Goal: Task Accomplishment & Management: Manage account settings

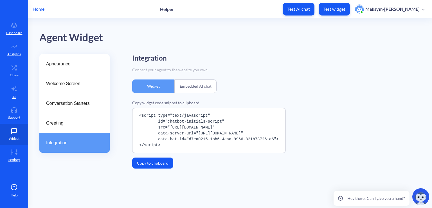
drag, startPoint x: 164, startPoint y: 146, endPoint x: 129, endPoint y: 116, distance: 45.3
click at [129, 116] on div "Appearance Welcome Screen Conversation Starters Greeting Integration Integratio…" at bounding box center [235, 117] width 393 height 126
copy pre "<script type="text/javascript" id="chatbot-initials-script" src="[URL][DOMAIN_N…"
click at [11, 155] on icon at bounding box center [13, 152] width 11 height 6
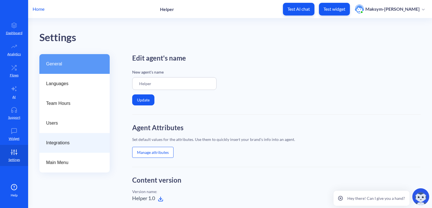
scroll to position [29, 0]
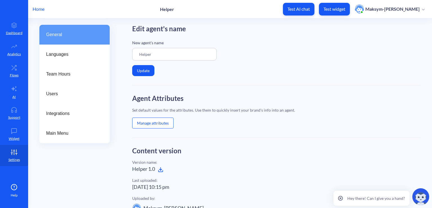
click at [142, 119] on button "Manage attributes" at bounding box center [152, 122] width 41 height 11
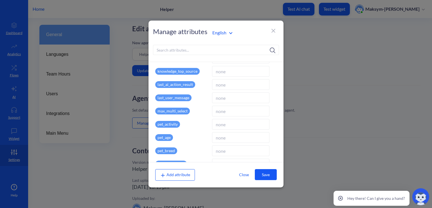
scroll to position [158, 0]
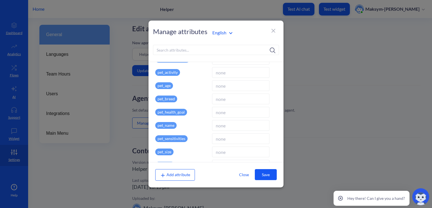
click at [272, 30] on icon at bounding box center [273, 30] width 7 height 7
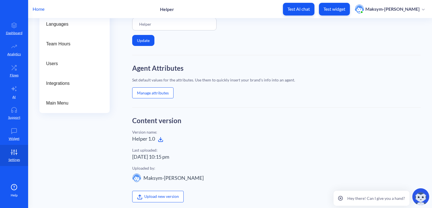
scroll to position [60, 0]
click at [142, 91] on button "Manage attributes" at bounding box center [152, 92] width 41 height 11
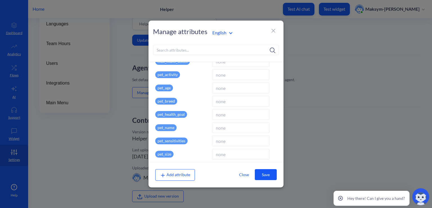
scroll to position [175, 0]
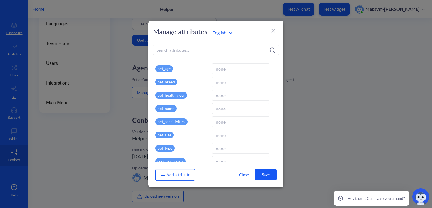
click at [126, 111] on div at bounding box center [216, 104] width 432 height 208
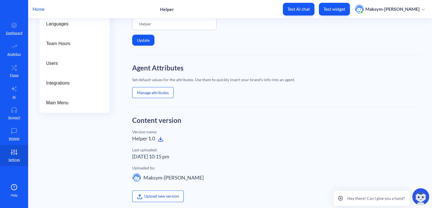
scroll to position [0, 0]
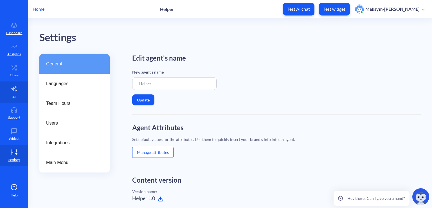
click at [13, 86] on icon at bounding box center [14, 88] width 7 height 7
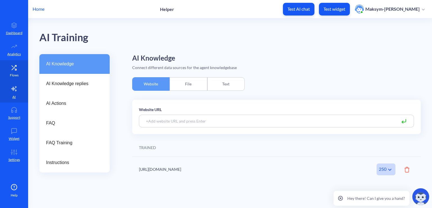
click at [11, 73] on p "Flows" at bounding box center [14, 75] width 9 height 5
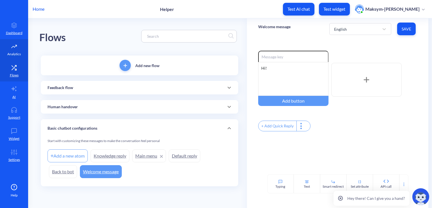
click at [7, 56] on p "Analytics" at bounding box center [14, 54] width 14 height 5
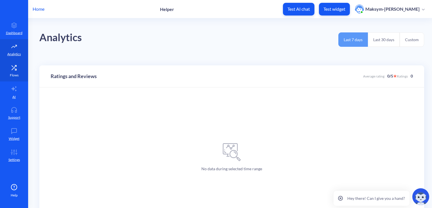
click at [9, 66] on icon at bounding box center [13, 68] width 11 height 6
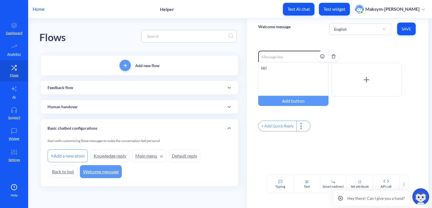
click at [273, 68] on div "Hi!" at bounding box center [293, 79] width 70 height 34
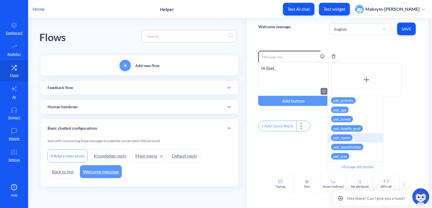
scroll to position [18, 0]
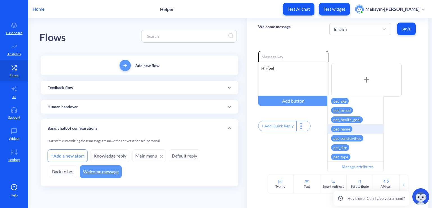
click at [347, 129] on div "pet_name" at bounding box center [341, 129] width 21 height 6
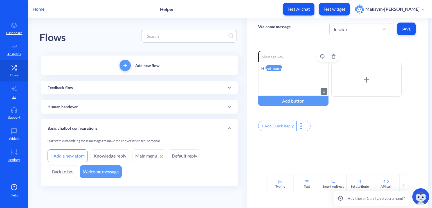
click at [287, 80] on div "Hi pet_name" at bounding box center [293, 79] width 70 height 34
click at [5, 151] on link "Settings" at bounding box center [14, 155] width 28 height 21
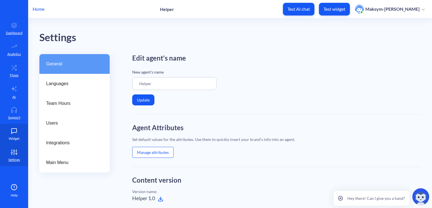
click at [8, 130] on link "Widget" at bounding box center [14, 134] width 28 height 21
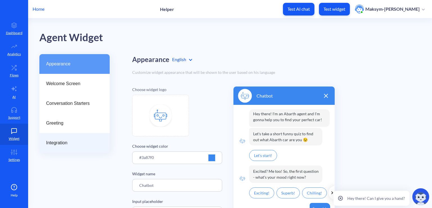
click at [62, 146] on span "Integration" at bounding box center [72, 142] width 52 height 7
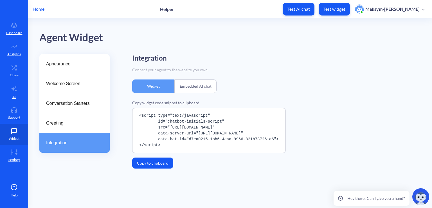
click at [199, 85] on div "Embedded AI chat" at bounding box center [196, 86] width 42 height 14
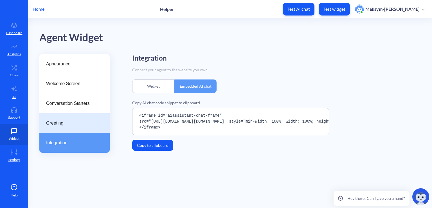
click at [54, 124] on span "Greeting" at bounding box center [72, 123] width 52 height 7
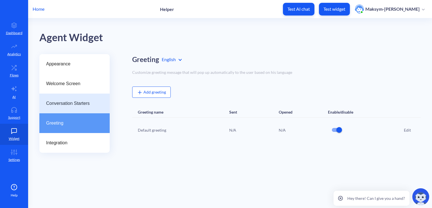
click at [51, 104] on span "Conversation Starters" at bounding box center [72, 103] width 52 height 7
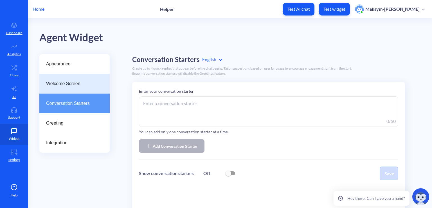
click at [54, 83] on span "Welcome Screen" at bounding box center [72, 83] width 52 height 7
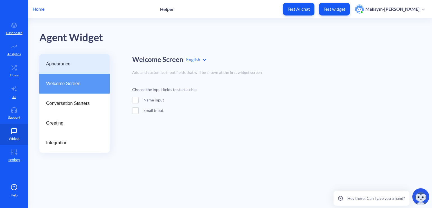
click at [50, 64] on span "Appearance" at bounding box center [72, 64] width 52 height 7
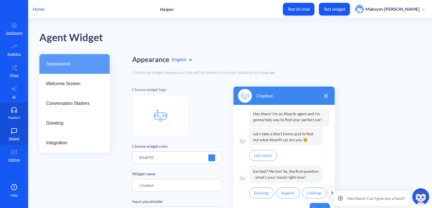
click at [7, 105] on link "Support" at bounding box center [14, 112] width 28 height 21
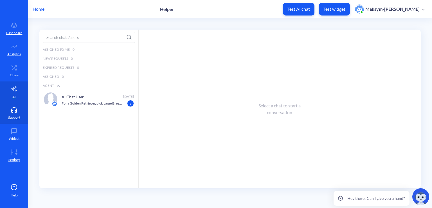
click at [7, 100] on link "AI" at bounding box center [14, 91] width 28 height 21
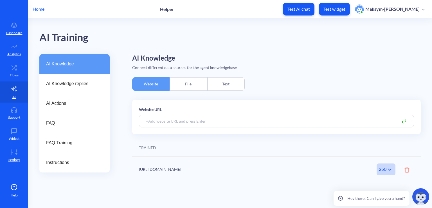
click at [153, 126] on input at bounding box center [276, 121] width 275 height 13
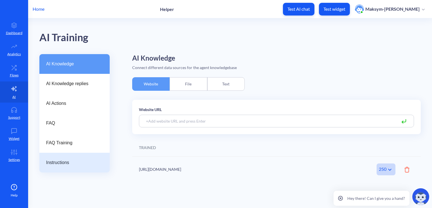
click at [65, 159] on span "Instructions" at bounding box center [72, 162] width 52 height 7
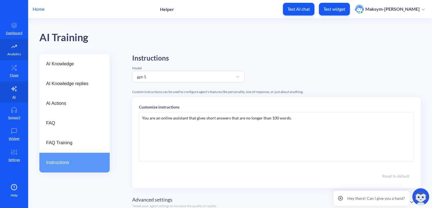
click at [9, 52] on p "Analytics" at bounding box center [14, 54] width 14 height 5
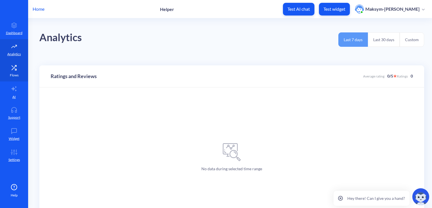
click at [10, 69] on icon at bounding box center [13, 68] width 11 height 6
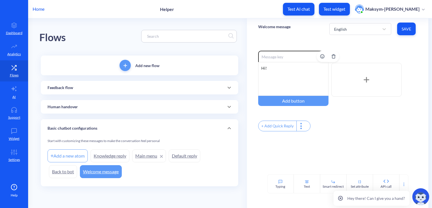
click at [266, 68] on div "Hi!" at bounding box center [293, 79] width 70 height 34
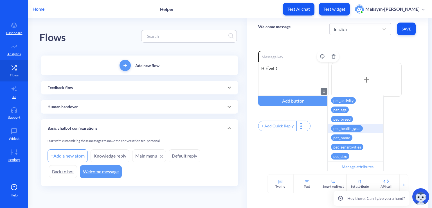
scroll to position [18, 0]
click at [342, 127] on div "pet_name" at bounding box center [341, 129] width 21 height 6
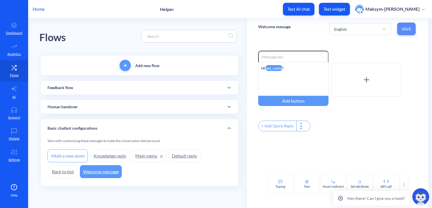
click at [415, 33] on button "Save" at bounding box center [406, 29] width 19 height 13
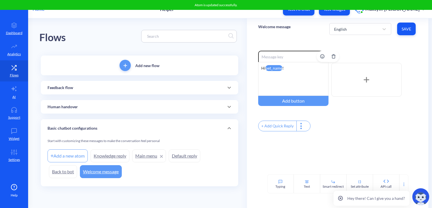
click at [266, 68] on div "Hi pet_name !" at bounding box center [293, 79] width 70 height 34
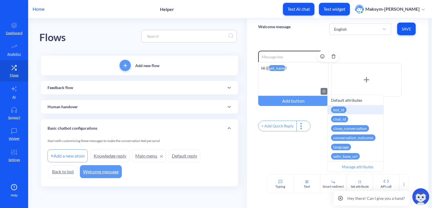
click at [268, 69] on div "Hi {{ pet_name !" at bounding box center [293, 79] width 70 height 34
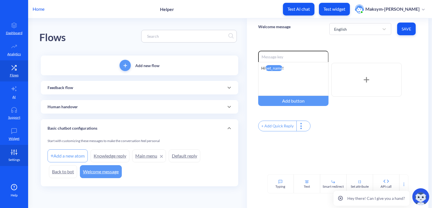
click at [15, 154] on icon at bounding box center [13, 152] width 11 height 6
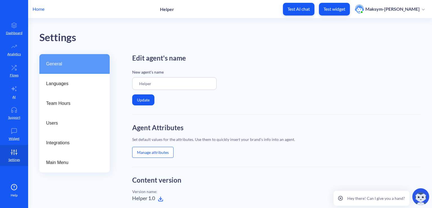
click at [148, 152] on button "Manage attributes" at bounding box center [152, 152] width 41 height 11
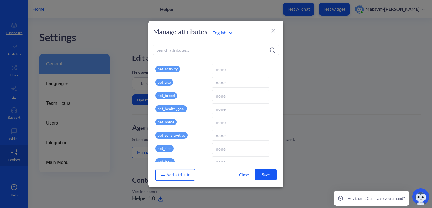
scroll to position [163, 0]
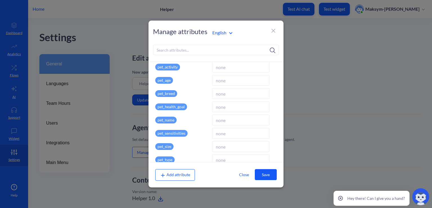
click at [226, 121] on input at bounding box center [240, 120] width 57 height 11
type input "doggy"
click at [263, 174] on button "Save" at bounding box center [266, 174] width 22 height 11
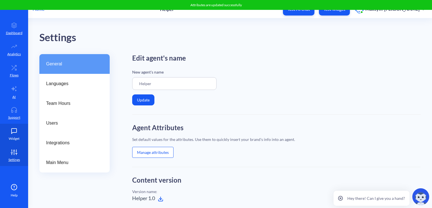
click at [3, 139] on link "Widget" at bounding box center [14, 134] width 28 height 21
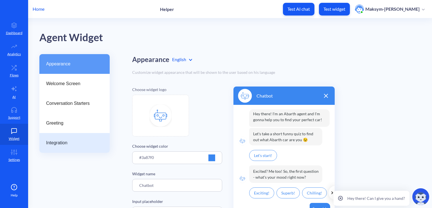
click at [75, 133] on div "Integration" at bounding box center [74, 143] width 70 height 20
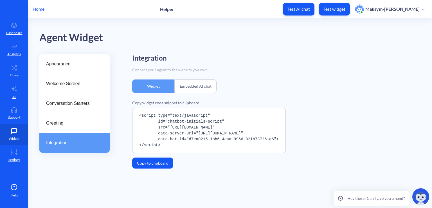
drag, startPoint x: 265, startPoint y: 140, endPoint x: 156, endPoint y: 117, distance: 111.0
click at [156, 117] on pre "<script type="text/javascript" id="chatbot-initials-script" src="[URL][DOMAIN_N…" at bounding box center [209, 130] width 154 height 45
copy pre "type="text/javascript" id="chatbot-initials-script" src="[URL][DOMAIN_NAME]" da…"
click at [122, 156] on div "Appearance Welcome Screen Conversation Starters Greeting Integration Integratio…" at bounding box center [235, 117] width 393 height 126
click at [15, 65] on icon at bounding box center [15, 65] width 1 height 1
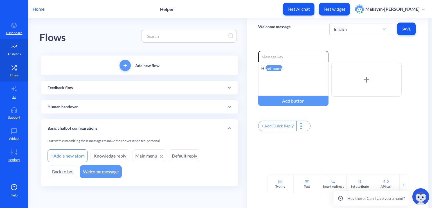
click at [14, 57] on link "Analytics" at bounding box center [14, 49] width 28 height 21
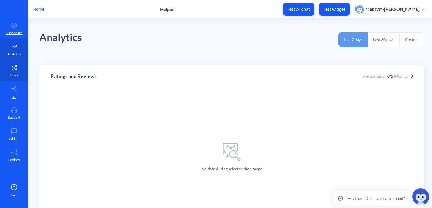
click at [14, 62] on link "Flows" at bounding box center [14, 70] width 28 height 21
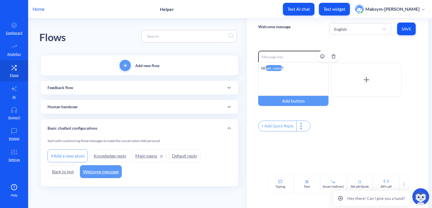
click at [282, 68] on attr "pet_name" at bounding box center [274, 68] width 17 height 6
click at [405, 28] on span "Save" at bounding box center [407, 29] width 10 height 6
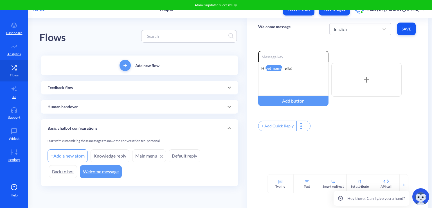
click at [258, 8] on div "Atom is updated successfully." at bounding box center [216, 5] width 432 height 10
click at [296, 13] on button "Test AI chat" at bounding box center [299, 9] width 32 height 13
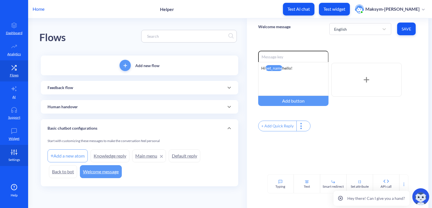
click at [13, 160] on p "Settings" at bounding box center [14, 159] width 12 height 5
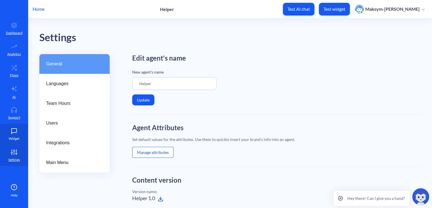
click at [5, 140] on link "Widget" at bounding box center [14, 134] width 28 height 21
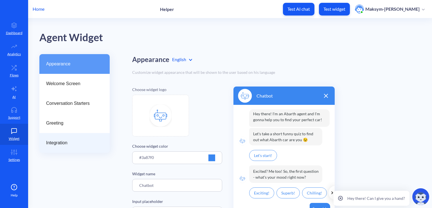
click at [56, 143] on span "Integration" at bounding box center [72, 142] width 52 height 7
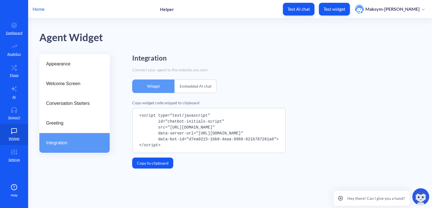
click at [188, 86] on div "Embedded AI chat" at bounding box center [196, 86] width 42 height 14
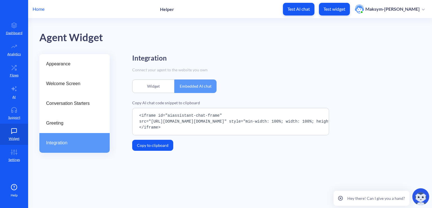
drag, startPoint x: 173, startPoint y: 126, endPoint x: 129, endPoint y: 117, distance: 44.7
click at [129, 117] on div "Appearance Welcome Screen Conversation Starters Greeting Integration Integratio…" at bounding box center [235, 108] width 393 height 108
copy pre "<iframe id="aiassistant-chat-frame" src="[URL][DOMAIN_NAME][DOMAIN_NAME]" style…"
click at [154, 90] on div "Widget" at bounding box center [153, 86] width 42 height 14
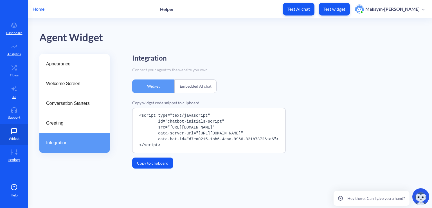
drag, startPoint x: 162, startPoint y: 144, endPoint x: 135, endPoint y: 118, distance: 37.8
click at [135, 118] on pre "<script type="text/javascript" id="chatbot-initials-script" src="[URL][DOMAIN_N…" at bounding box center [209, 130] width 154 height 45
copy pre "<script type="text/javascript" id="chatbot-initials-script" src="[URL][DOMAIN_N…"
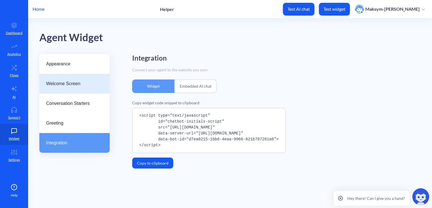
click at [58, 82] on span "Welcome Screen" at bounding box center [72, 83] width 52 height 7
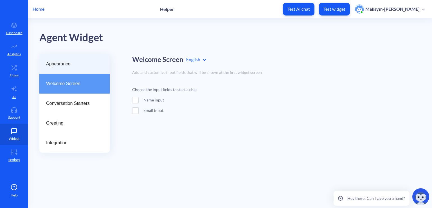
click at [55, 67] on span "Appearance" at bounding box center [72, 64] width 52 height 7
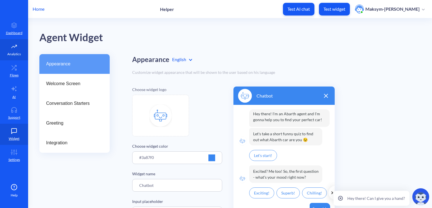
click at [10, 50] on link "Analytics" at bounding box center [14, 49] width 28 height 21
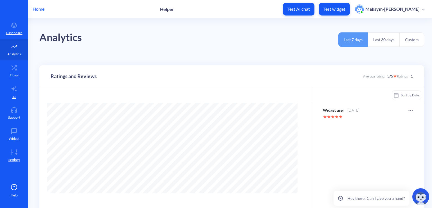
scroll to position [207, 432]
click at [14, 63] on link "Flows" at bounding box center [14, 70] width 28 height 21
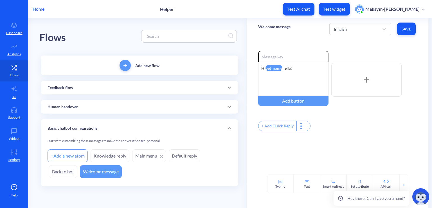
click at [104, 158] on link "Knowledge reply" at bounding box center [110, 155] width 39 height 13
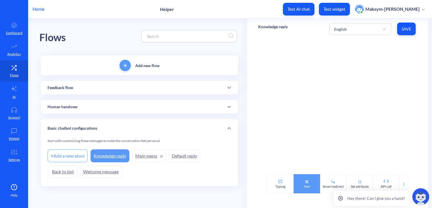
click at [307, 180] on icon at bounding box center [307, 181] width 5 height 5
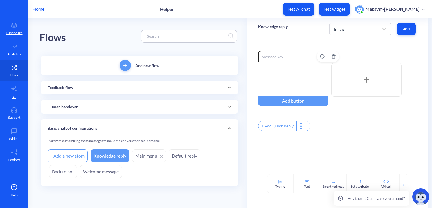
click at [268, 79] on div at bounding box center [293, 79] width 70 height 34
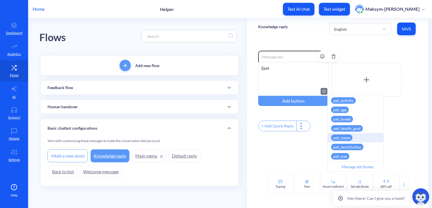
scroll to position [18, 0]
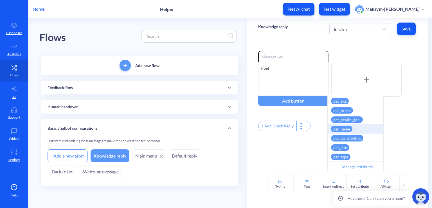
click at [344, 128] on div "pet_name" at bounding box center [341, 129] width 21 height 6
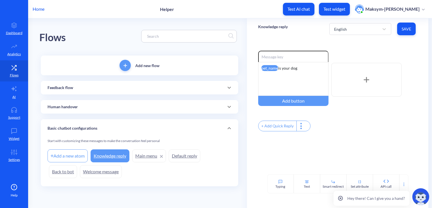
click at [408, 34] on button "Save" at bounding box center [406, 29] width 19 height 13
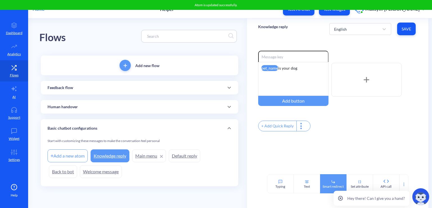
click at [330, 184] on div "Smart redirect" at bounding box center [333, 186] width 21 height 5
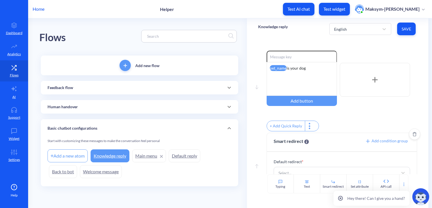
scroll to position [17, 0]
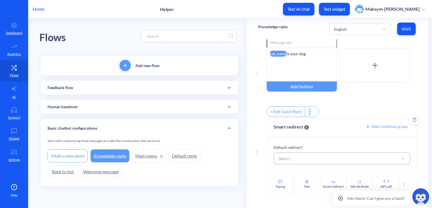
click at [296, 158] on div "Select..." at bounding box center [337, 158] width 122 height 10
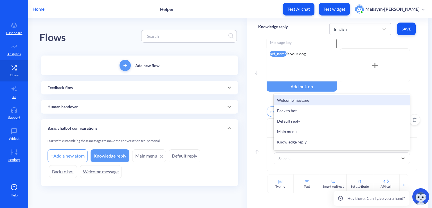
click at [283, 100] on div "Welcome message" at bounding box center [342, 100] width 137 height 10
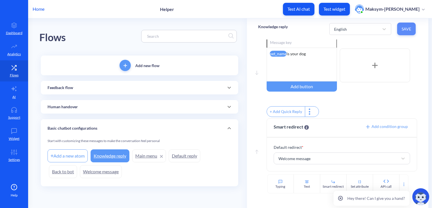
click at [405, 24] on button "Save" at bounding box center [406, 29] width 19 height 13
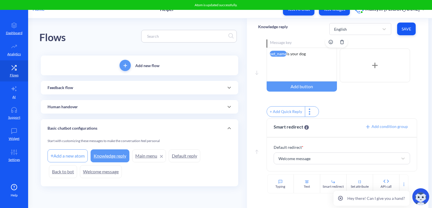
click at [296, 66] on div "pet_name is your dog" at bounding box center [302, 65] width 70 height 34
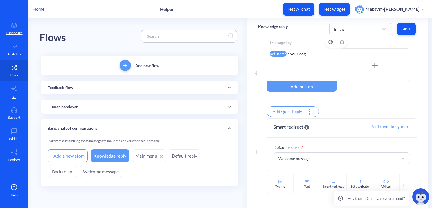
click at [309, 57] on div "pet_name is your dog" at bounding box center [302, 65] width 70 height 34
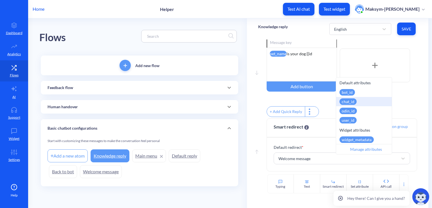
scroll to position [0, 0]
click at [314, 50] on div "pet_name is your dog {{id" at bounding box center [302, 65] width 70 height 34
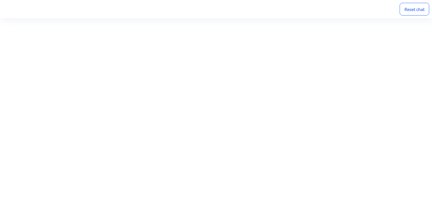
click at [429, 8] on div "Reset chat" at bounding box center [415, 9] width 30 height 13
